Goal: Information Seeking & Learning: Learn about a topic

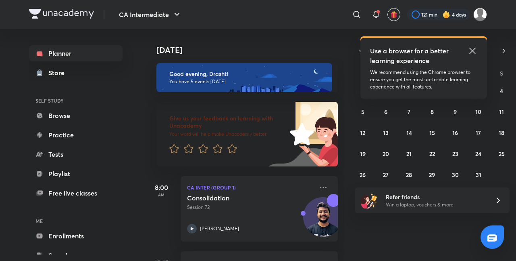
click at [471, 49] on icon at bounding box center [473, 51] width 6 height 6
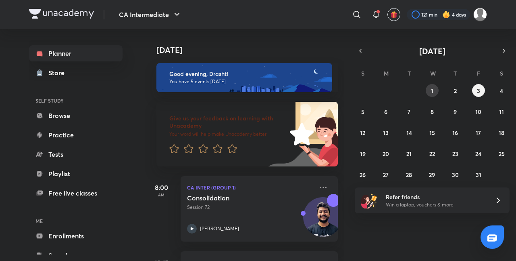
click at [432, 87] on abbr "1" at bounding box center [432, 91] width 2 height 8
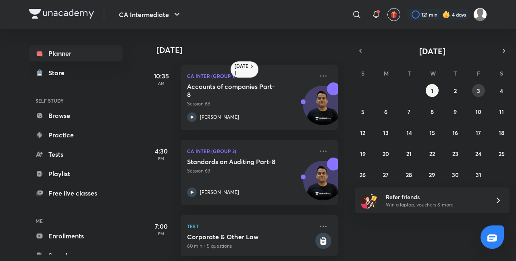
drag, startPoint x: 432, startPoint y: 86, endPoint x: 474, endPoint y: 86, distance: 42.0
click at [474, 86] on div "28 29 30 1 2 3 4 5 6 7 8 9 10 11 12 13 14 15 16 17 18 19 20 21 22 23 24 25 26 2…" at bounding box center [432, 132] width 155 height 97
click at [474, 86] on button "3" at bounding box center [478, 90] width 13 height 13
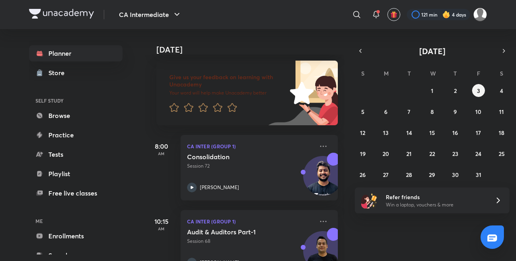
scroll to position [26, 0]
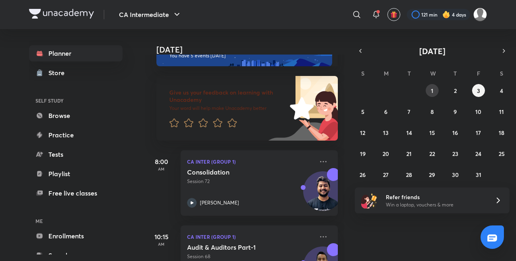
click at [436, 93] on button "1" at bounding box center [432, 90] width 13 height 13
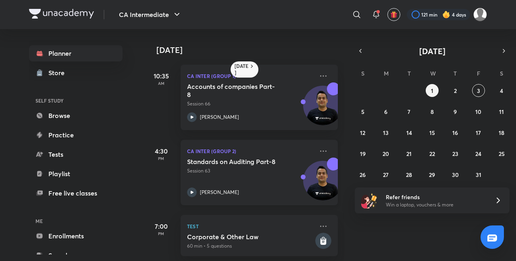
scroll to position [10, 0]
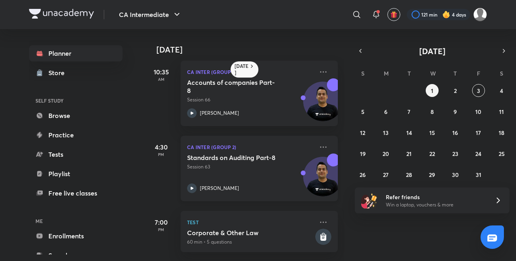
click at [251, 171] on div "Standards on Auditing Part-8 Session 63 [PERSON_NAME]" at bounding box center [250, 173] width 127 height 40
click at [455, 92] on abbr "2" at bounding box center [455, 91] width 3 height 8
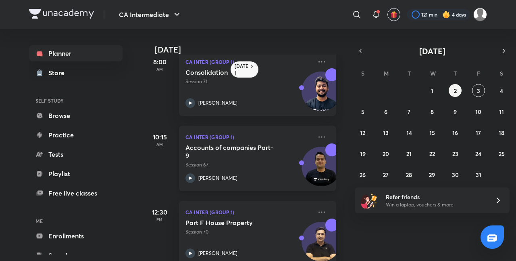
scroll to position [0, 2]
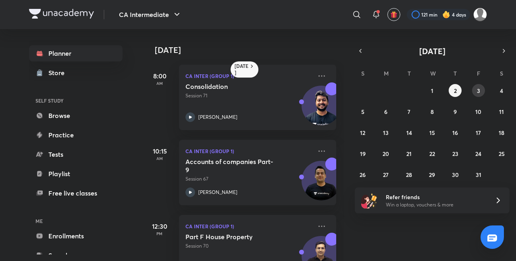
click at [475, 86] on button "3" at bounding box center [478, 90] width 13 height 13
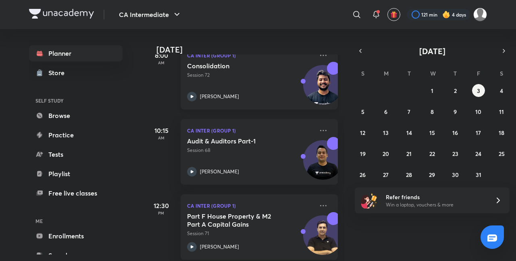
scroll to position [137, 0]
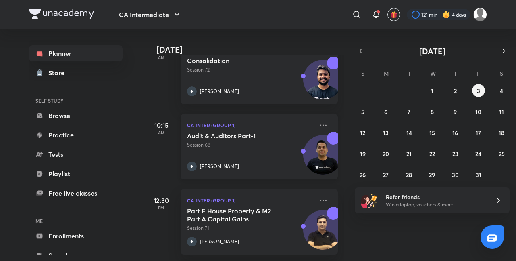
click at [260, 146] on p "Session 68" at bounding box center [250, 144] width 127 height 7
